Goal: Find specific fact: Find specific fact

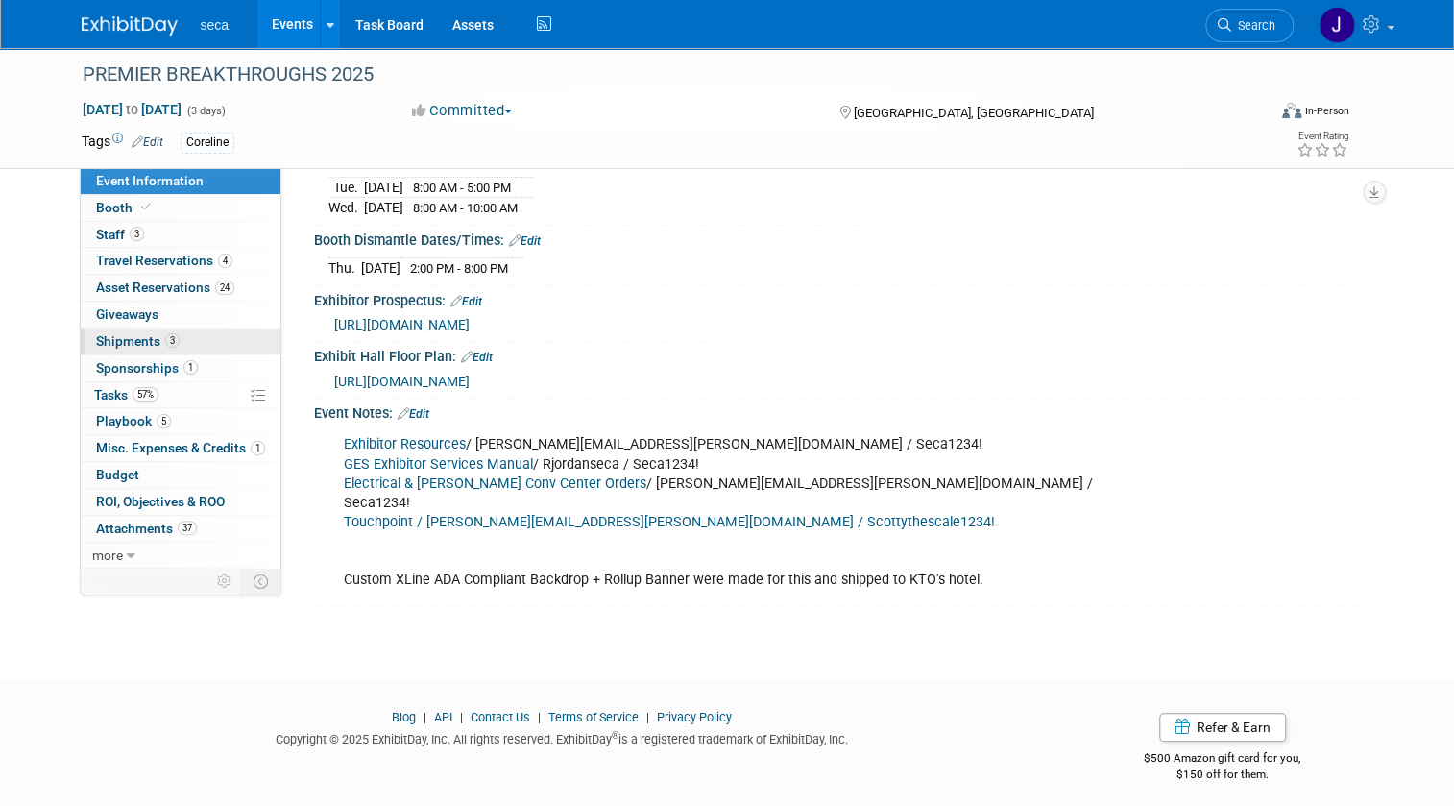
click at [110, 336] on span "Shipments 3" at bounding box center [138, 340] width 84 height 15
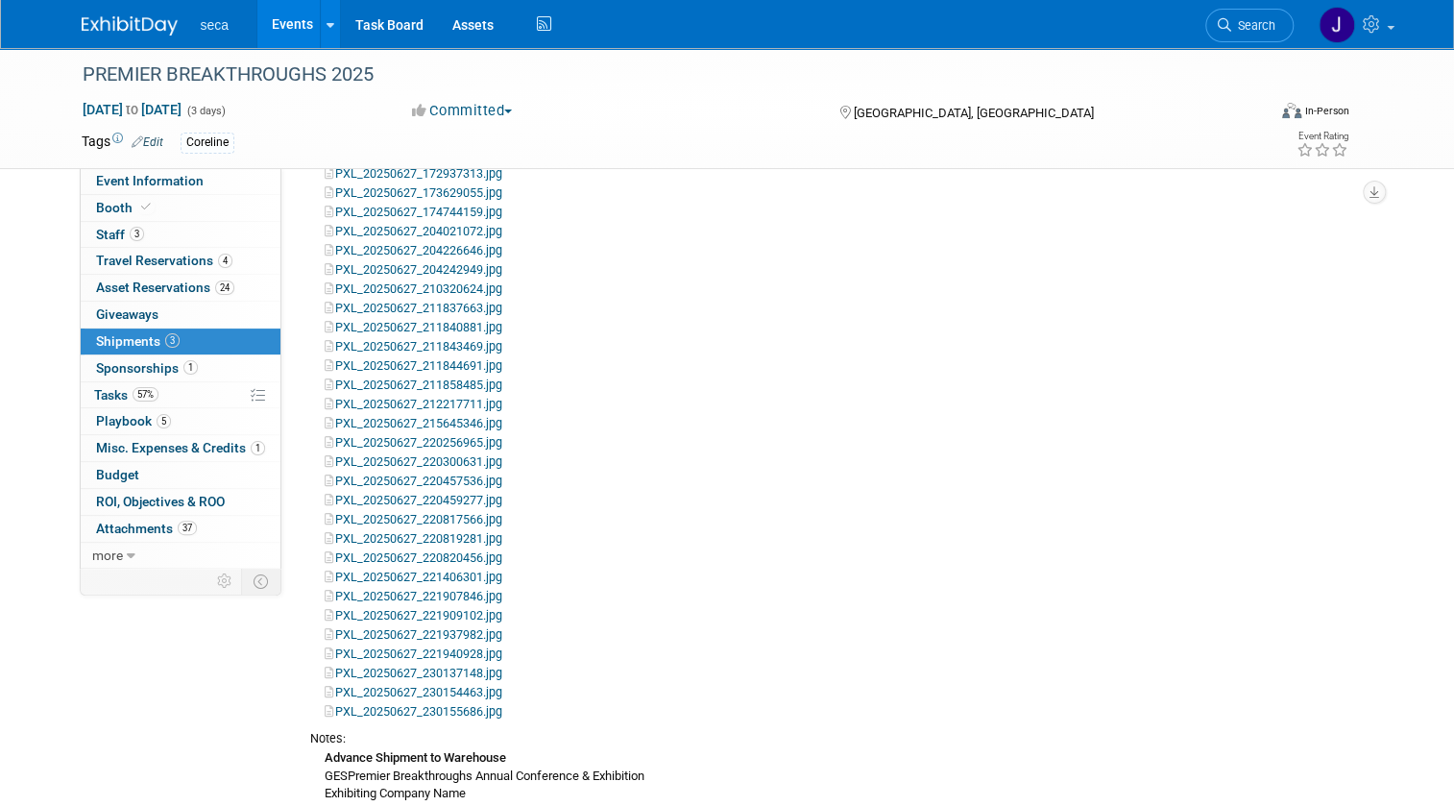
scroll to position [261, 0]
click at [118, 24] on img at bounding box center [130, 25] width 96 height 19
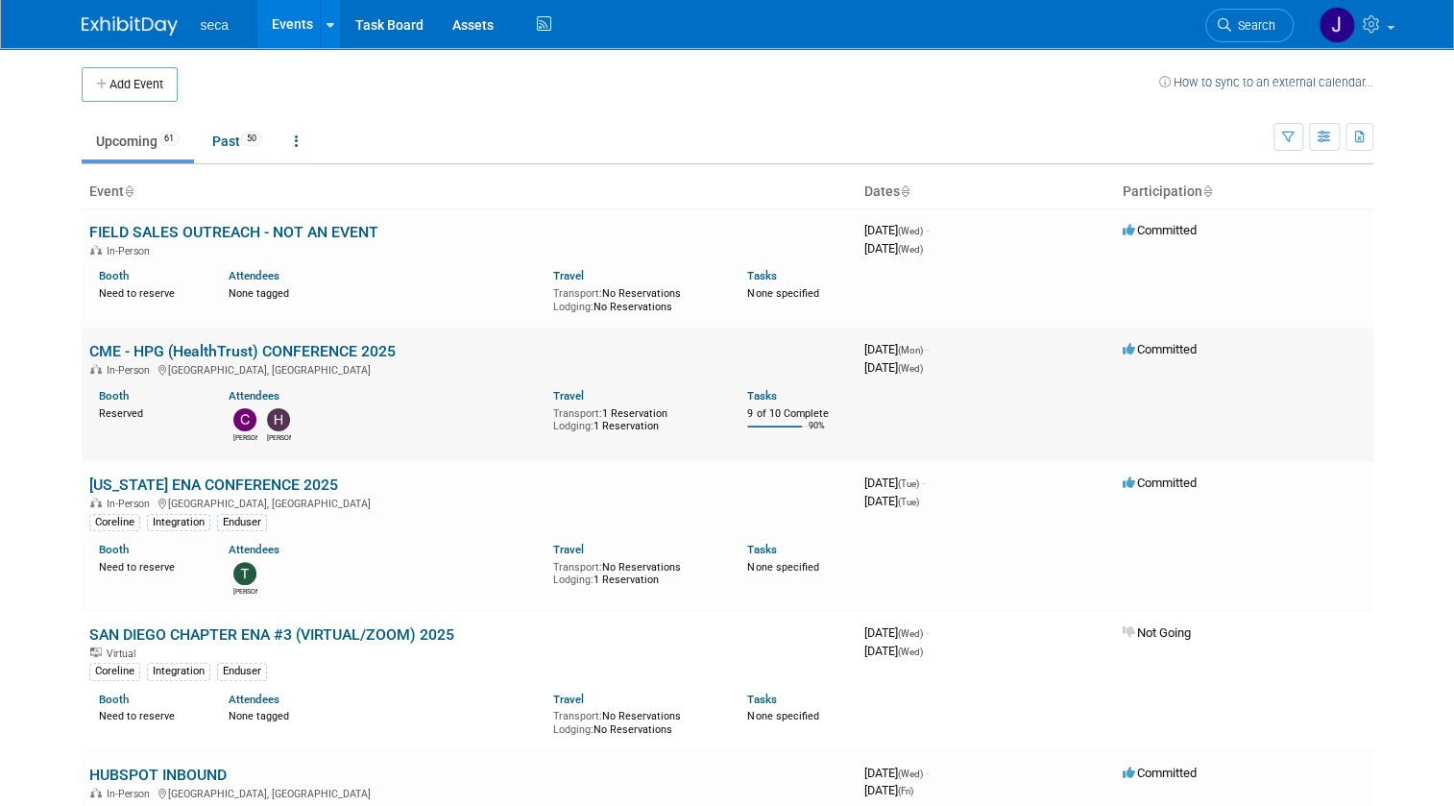
click at [208, 347] on link "CME - HPG (HealthTrust) CONFERENCE 2025" at bounding box center [242, 351] width 306 height 18
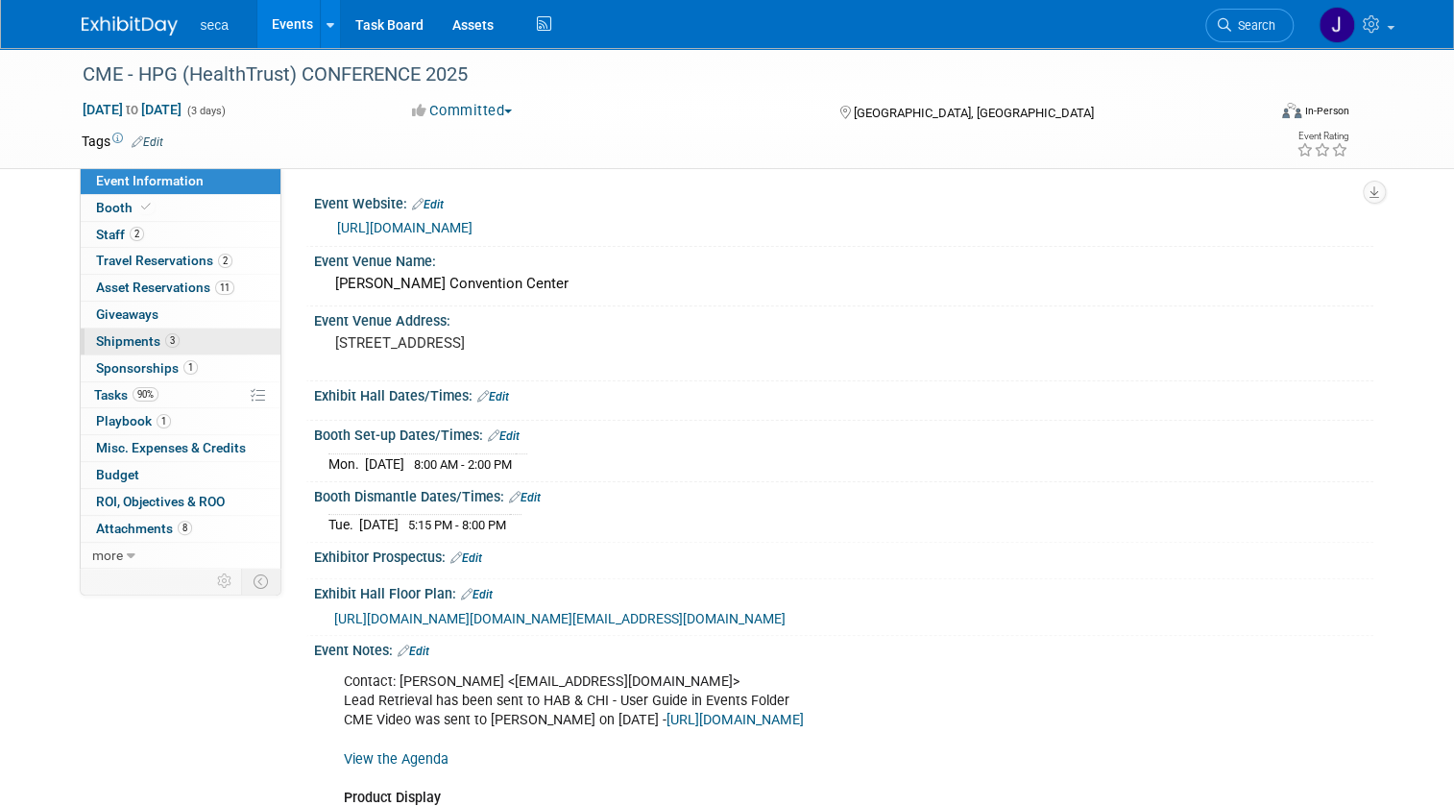
click at [165, 342] on span "3" at bounding box center [172, 340] width 14 height 14
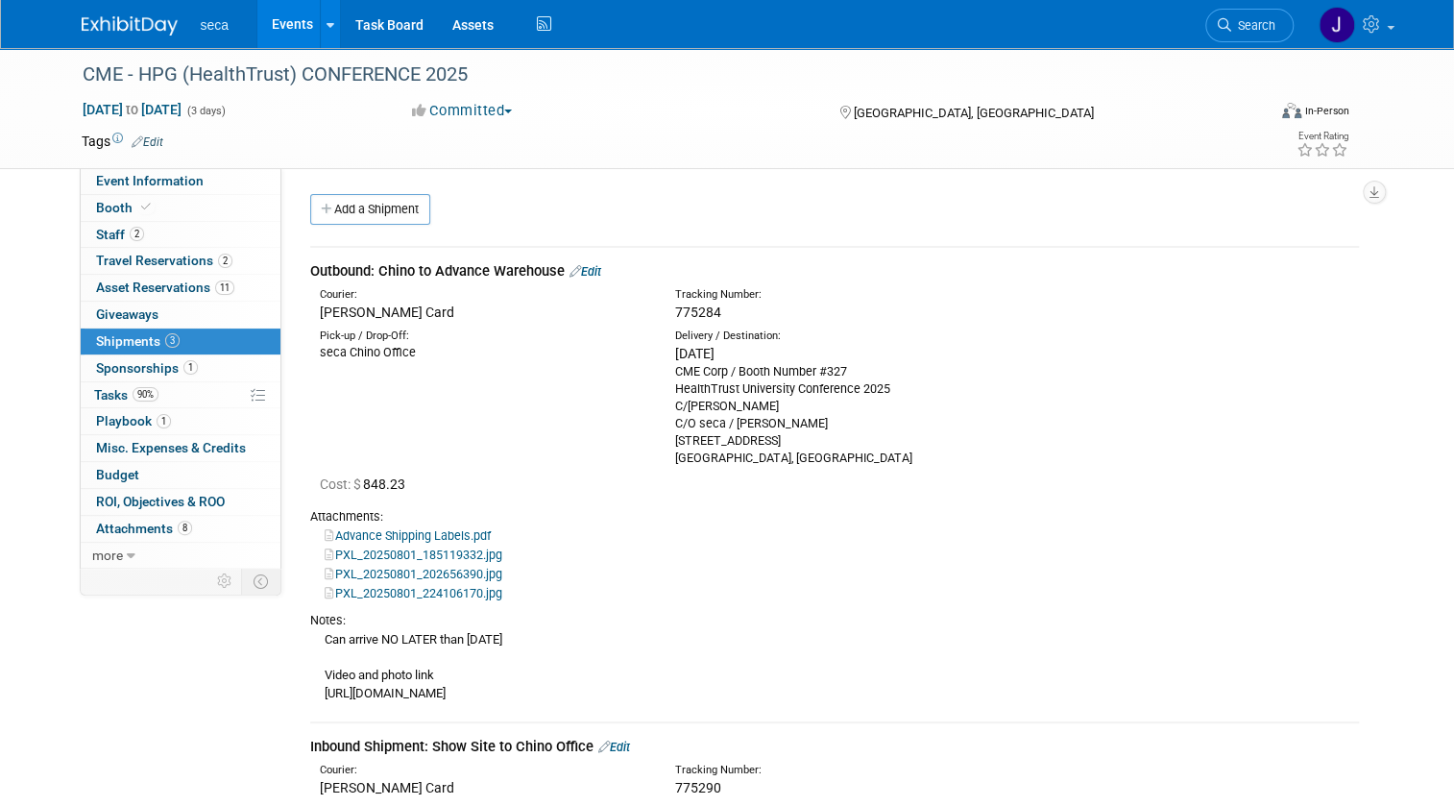
scroll to position [261, 0]
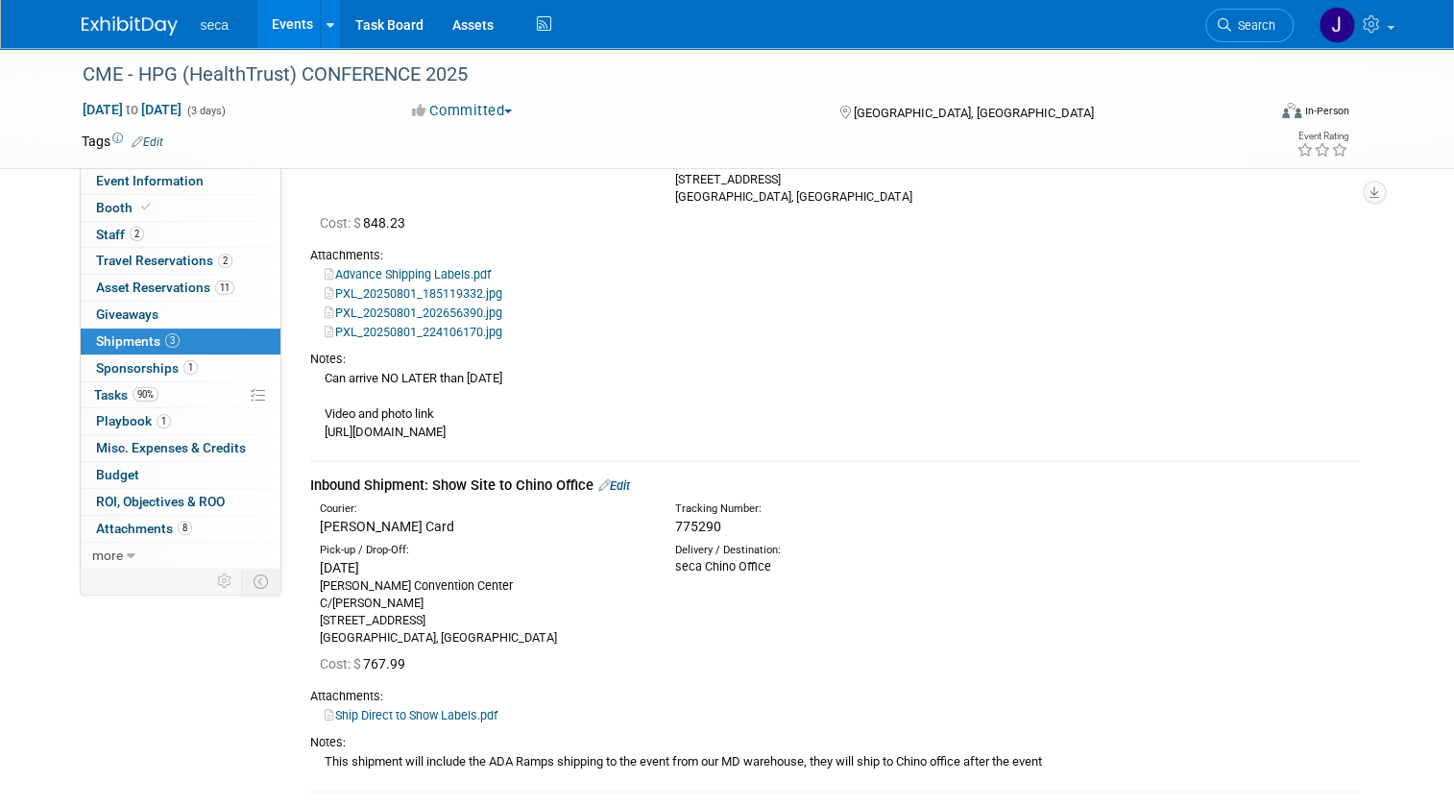
click at [427, 287] on link "PXL_20250801_185119332.jpg" at bounding box center [414, 293] width 178 height 14
click at [443, 429] on div "Can arrive NO LATER than [DATE] Video and photo link [URL][DOMAIN_NAME]" at bounding box center [834, 404] width 1049 height 73
click at [443, 429] on div "Can arrive NO LATER than August 11 Video and photo link https://photos.google.c…" at bounding box center [834, 404] width 1049 height 73
copy tbody "https://photos.google.com/share/AF1QipN636NUIl_tZxvsuNP5_0lxWlQ9HkQj1pCMukmiCUA…"
